Goal: Register for event/course

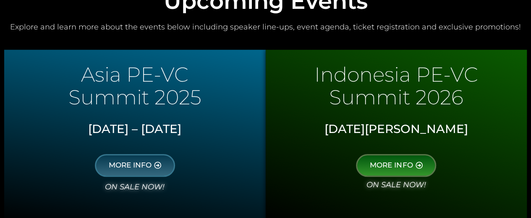
scroll to position [420, 0]
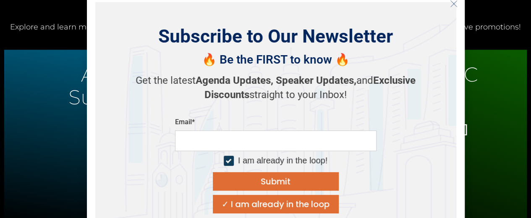
click at [451, 2] on icon "Close" at bounding box center [454, 4] width 8 height 8
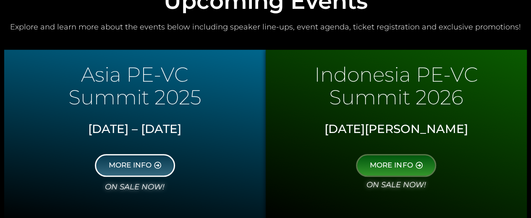
click at [134, 161] on span "MORE INFO" at bounding box center [130, 165] width 43 height 8
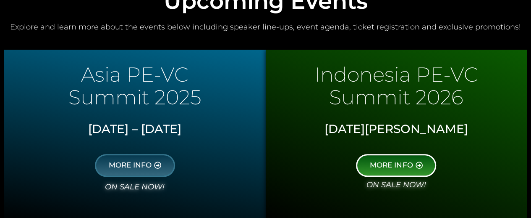
click at [406, 164] on span "MORE INFO" at bounding box center [391, 165] width 43 height 8
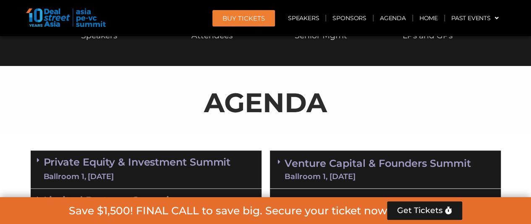
scroll to position [462, 0]
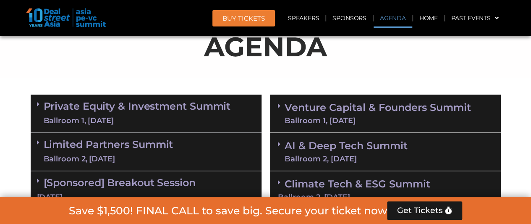
click at [388, 18] on link "Agenda" at bounding box center [393, 17] width 39 height 19
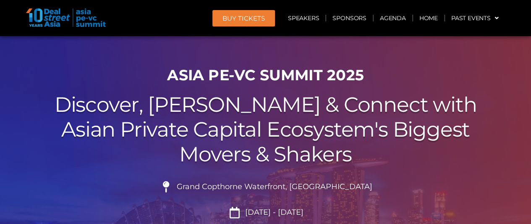
scroll to position [0, 0]
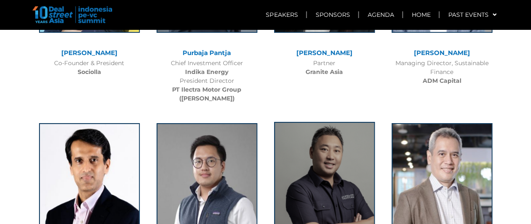
scroll to position [1764, 0]
